Goal: Transaction & Acquisition: Purchase product/service

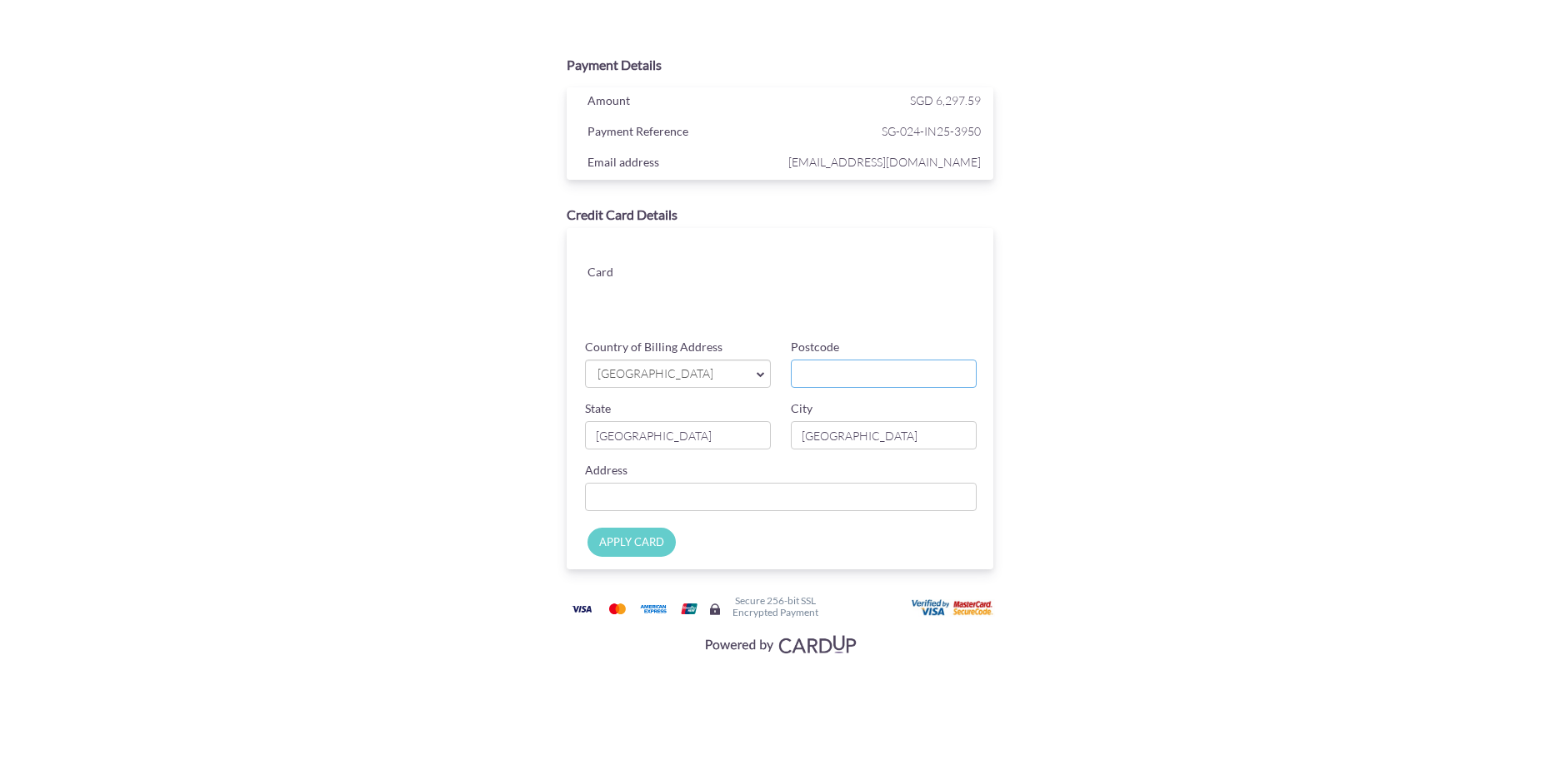
click at [827, 375] on input "Postcode" at bounding box center [883, 373] width 186 height 28
click at [857, 376] on input "Postcode" at bounding box center [883, 373] width 186 height 28
type input "391030"
type input "[GEOGRAPHIC_DATA]"
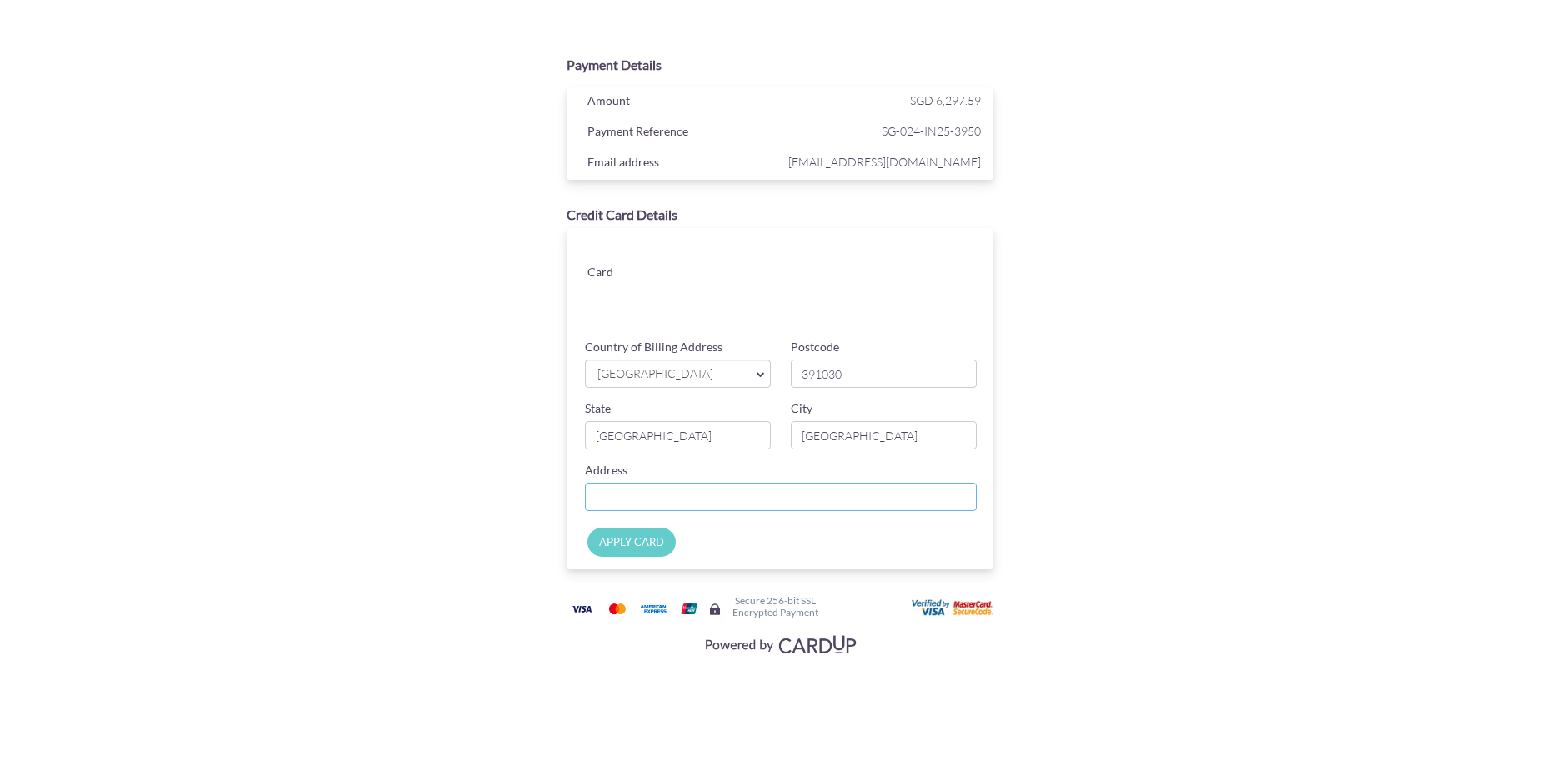
type input "30 CASSIA CRESCRENT"
type input "391030"
click at [1082, 402] on div "Payment Details Amount SGD 6,297.59 Payment Reference SG-024-IN25-3950 Email ad…" at bounding box center [780, 354] width 812 height 613
click at [645, 540] on input "APPLY CARD" at bounding box center [632, 542] width 88 height 29
type input "Applying..."
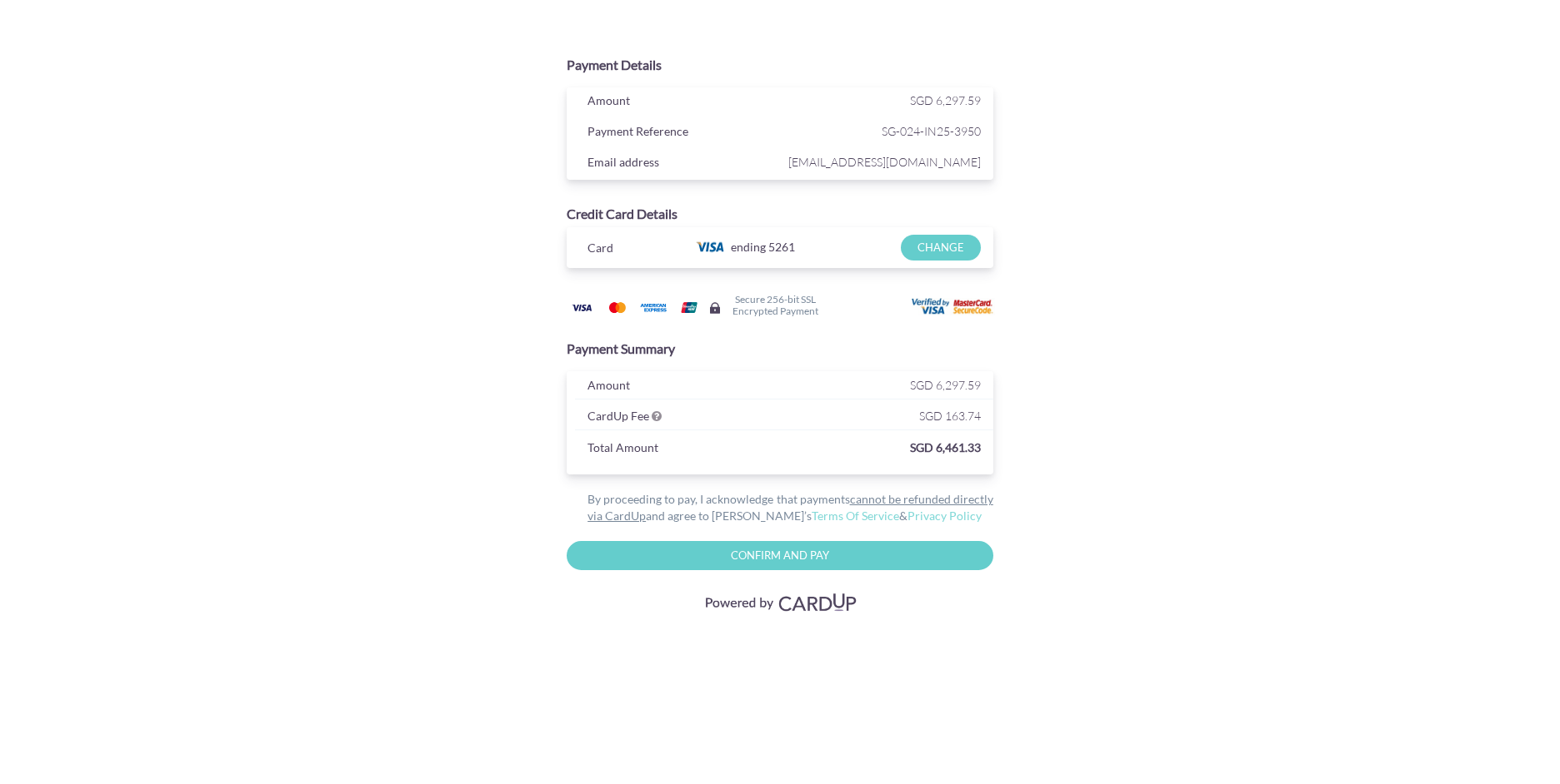
click at [855, 556] on input "Confirm and Pay" at bounding box center [780, 556] width 427 height 29
type input "Please wait..."
